Goal: Book appointment/travel/reservation

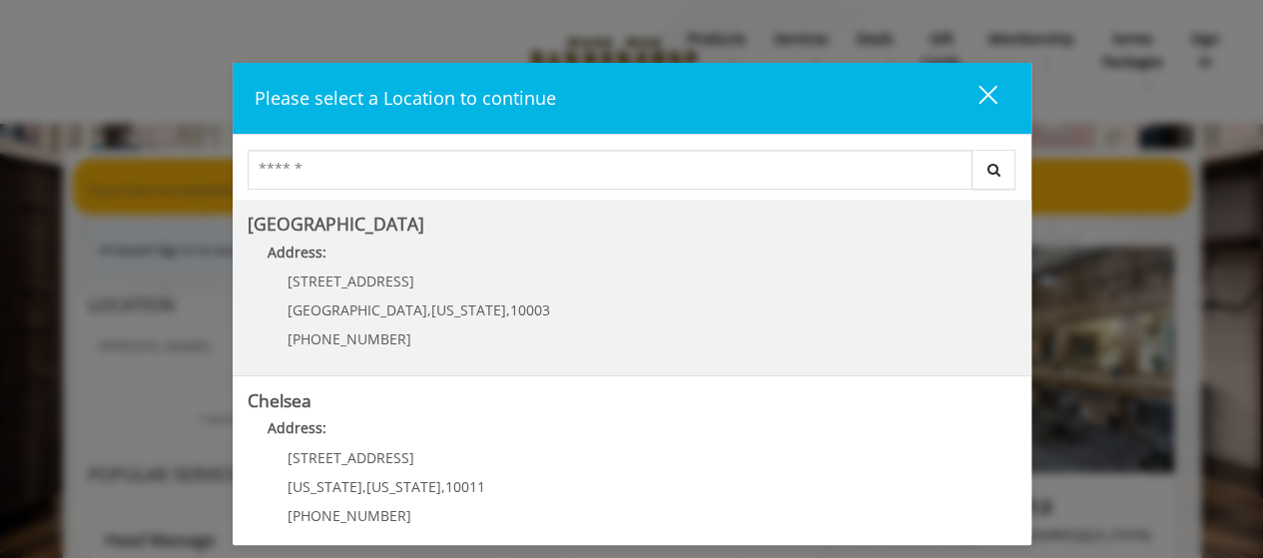
click at [681, 279] on Village "[GEOGRAPHIC_DATA] Address: [STREET_ADDRESS][US_STATE] (212) 598-1840" at bounding box center [632, 288] width 769 height 146
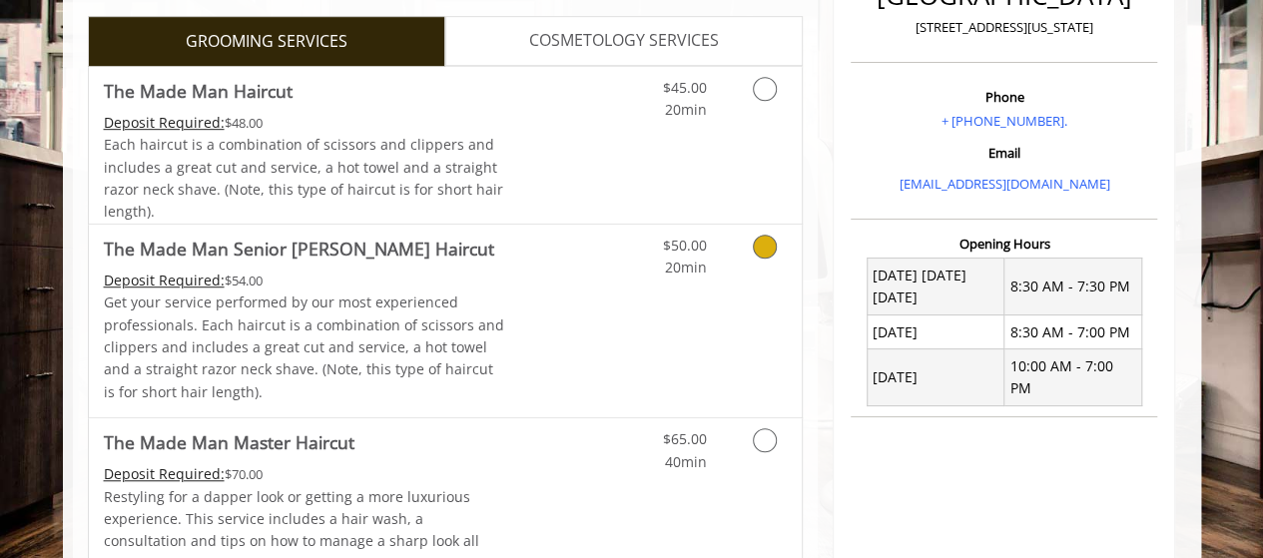
scroll to position [552, 0]
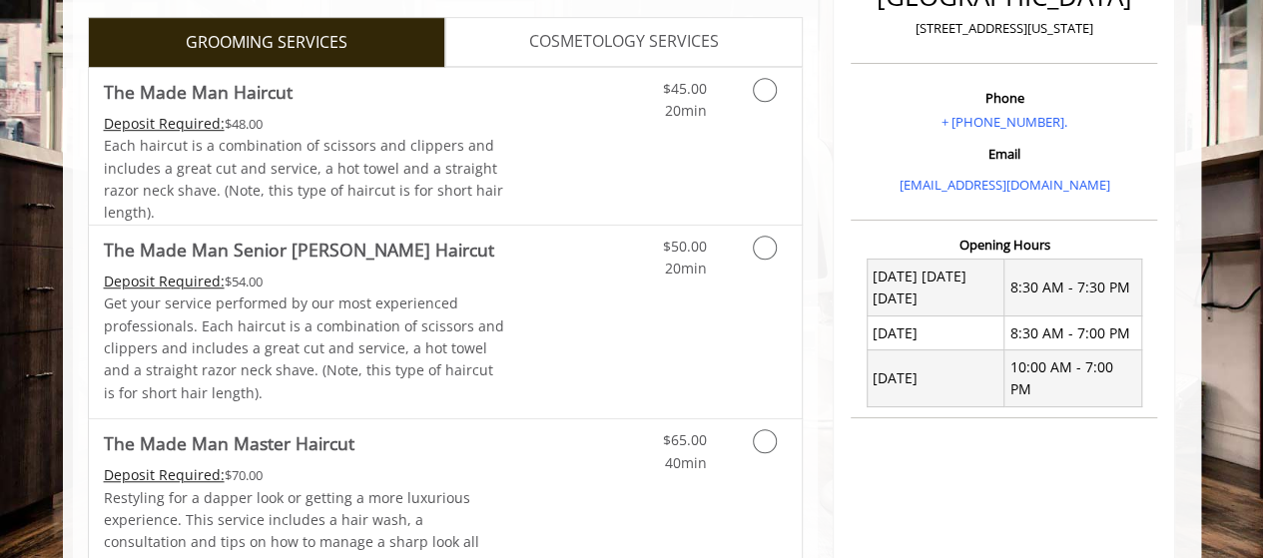
click at [560, 49] on span "COSMETOLOGY SERVICES" at bounding box center [624, 42] width 190 height 26
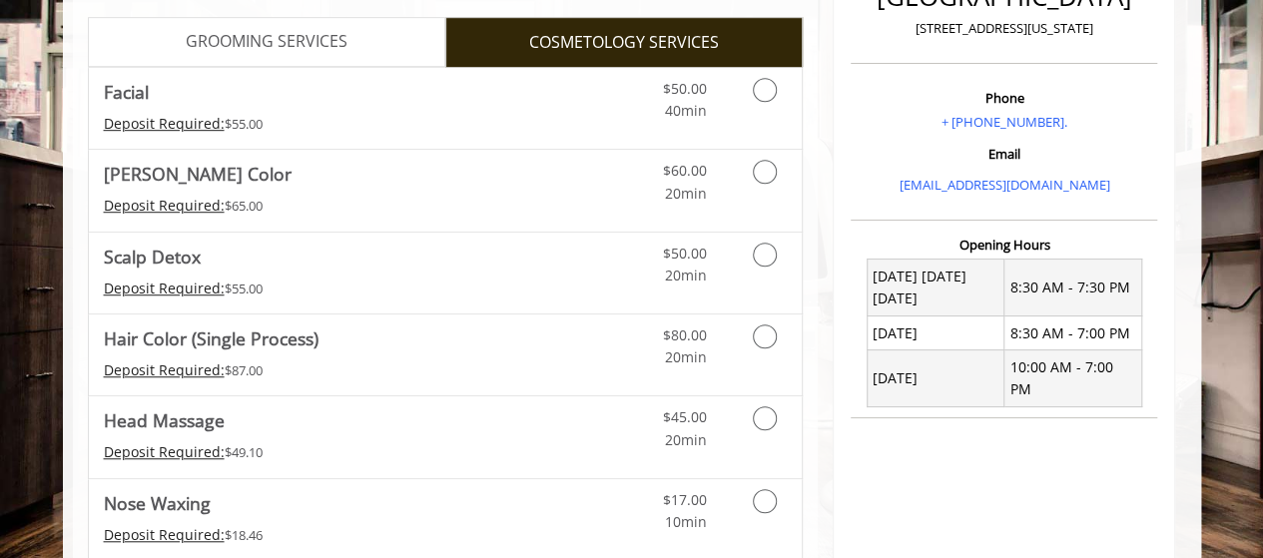
scroll to position [280, 0]
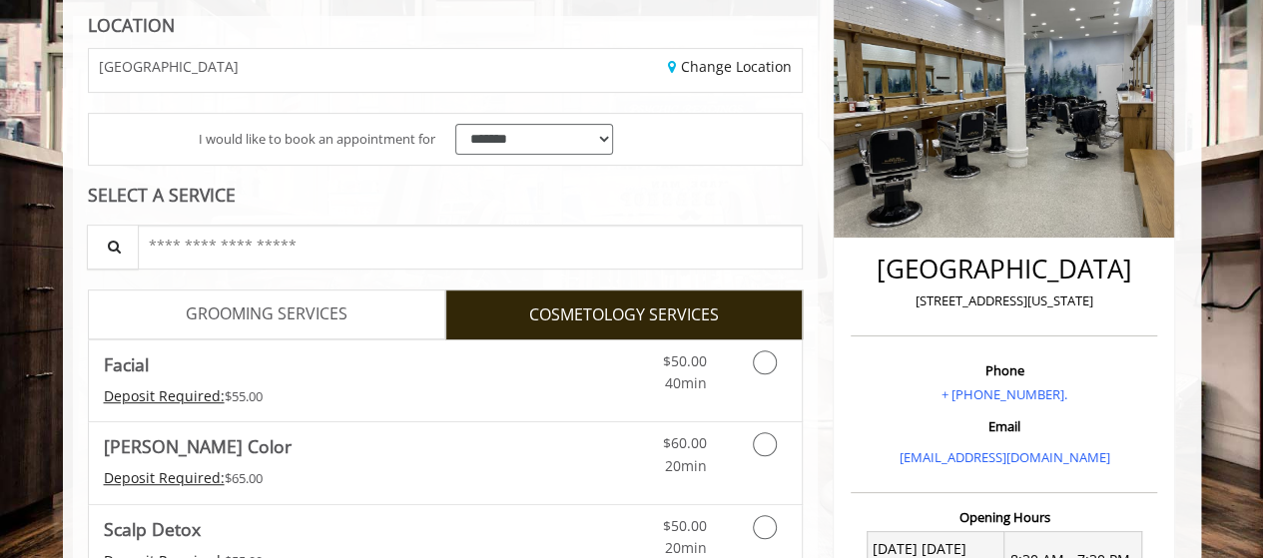
click at [333, 309] on span "GROOMING SERVICES" at bounding box center [267, 314] width 162 height 26
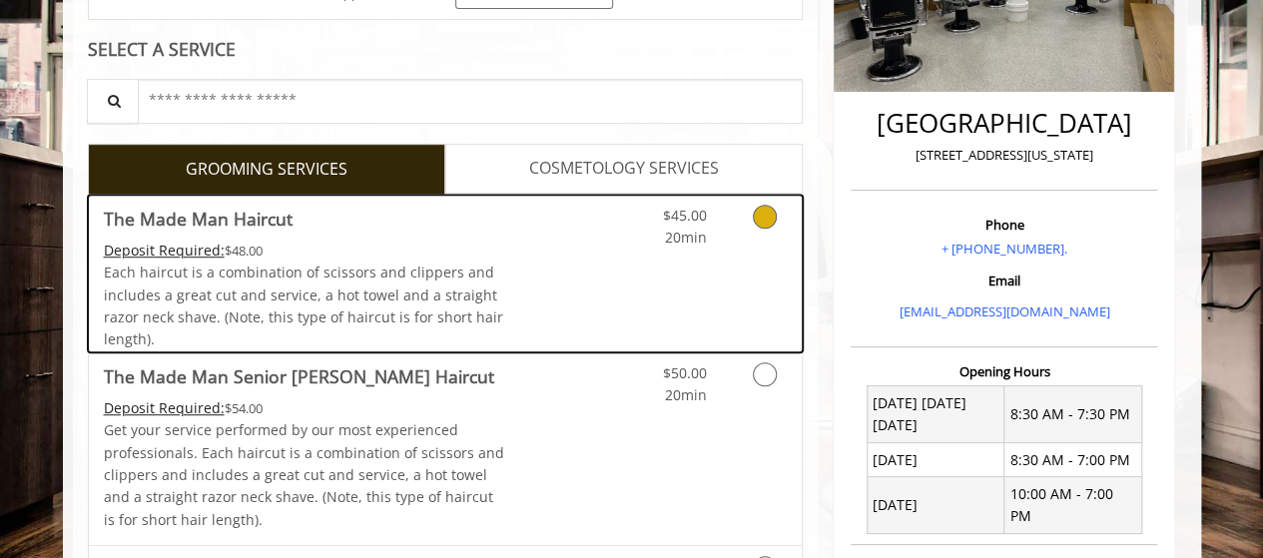
scroll to position [426, 0]
